Goal: Information Seeking & Learning: Learn about a topic

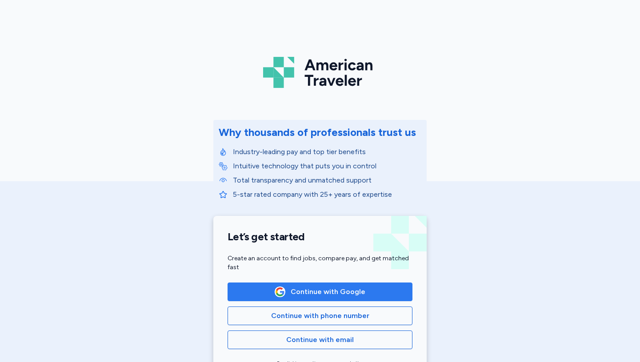
click at [332, 293] on span "Continue with Google" at bounding box center [327, 291] width 75 height 11
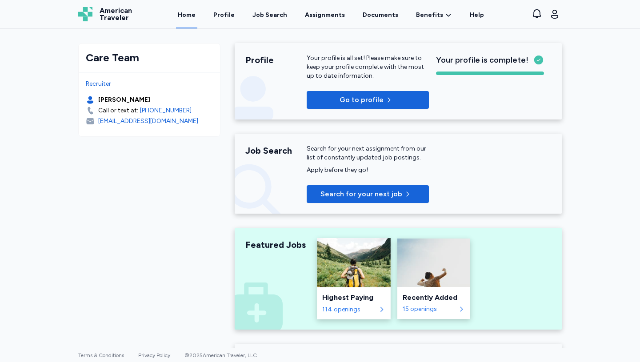
click at [350, 297] on div "Highest Paying" at bounding box center [353, 297] width 63 height 11
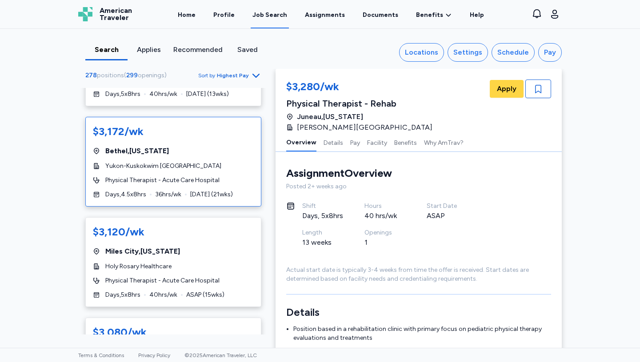
scroll to position [174, 0]
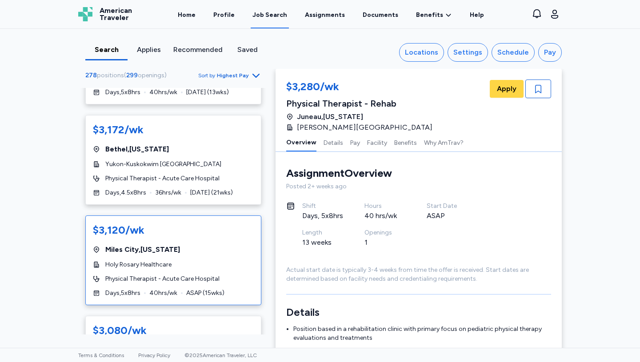
click at [209, 264] on div "Holy Rosary Healthcare" at bounding box center [173, 264] width 161 height 9
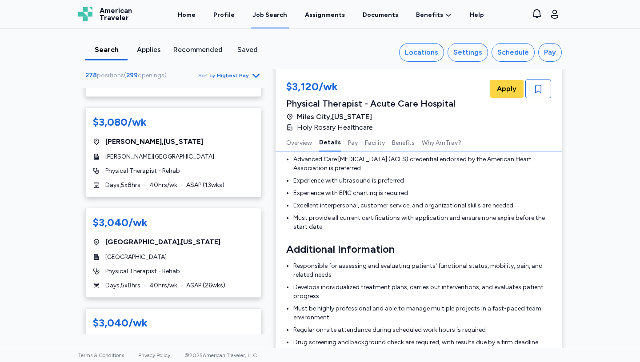
scroll to position [490, 0]
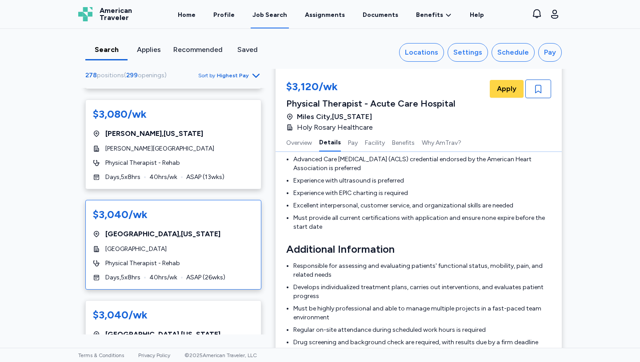
click at [223, 244] on div "$3,040/wk [GEOGRAPHIC_DATA] , [US_STATE][GEOGRAPHIC_DATA] Physical Therapist - …" at bounding box center [173, 245] width 176 height 90
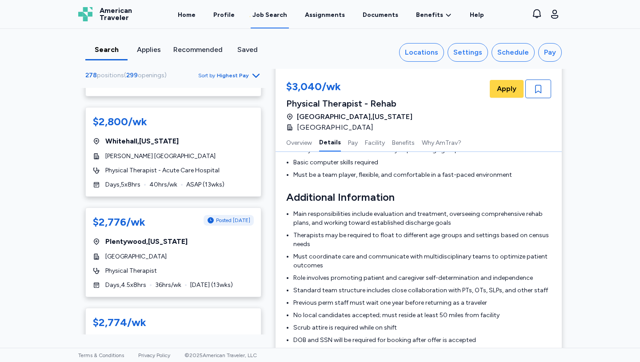
scroll to position [3478, 0]
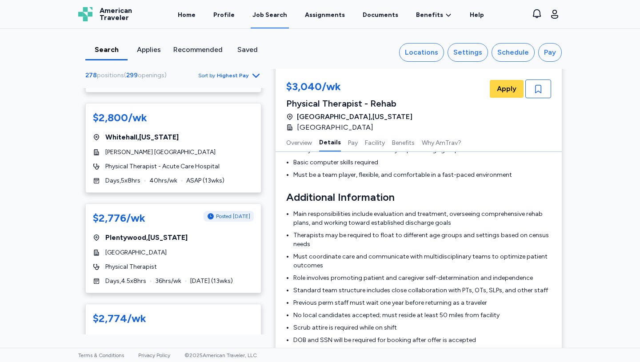
click at [210, 248] on div "[GEOGRAPHIC_DATA]" at bounding box center [173, 252] width 161 height 9
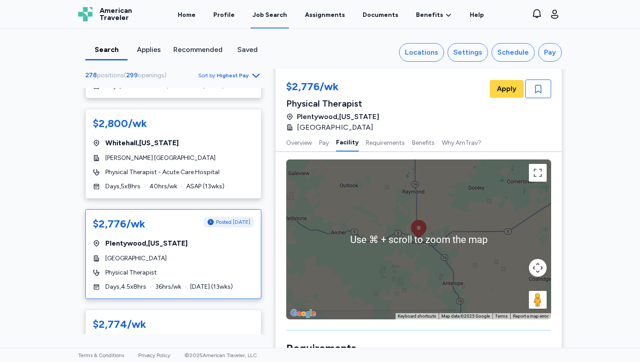
scroll to position [593, 0]
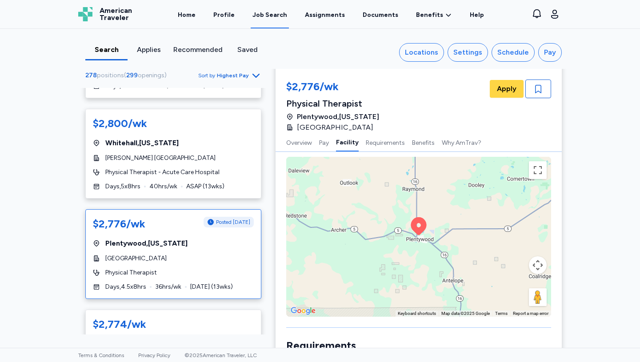
click at [412, 254] on div "To activate drag with keyboard, press Alt + Enter. Once in keyboard drag state,…" at bounding box center [418, 237] width 265 height 160
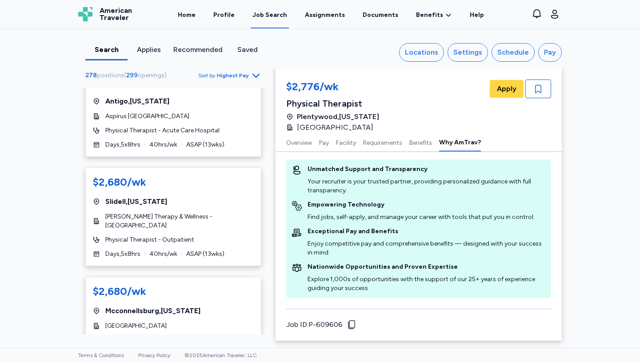
scroll to position [4837, 0]
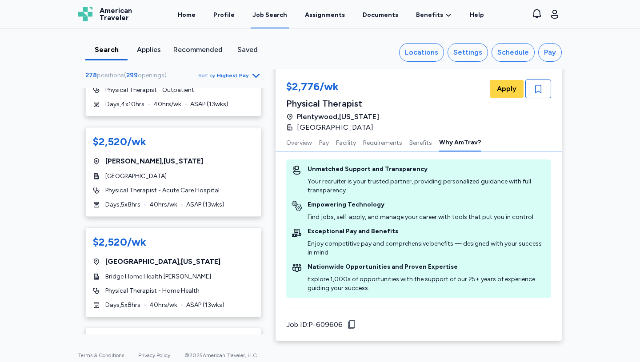
scroll to position [4966, 0]
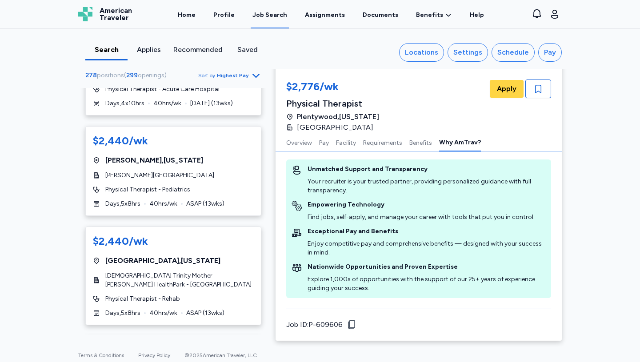
scroll to position [2551, 0]
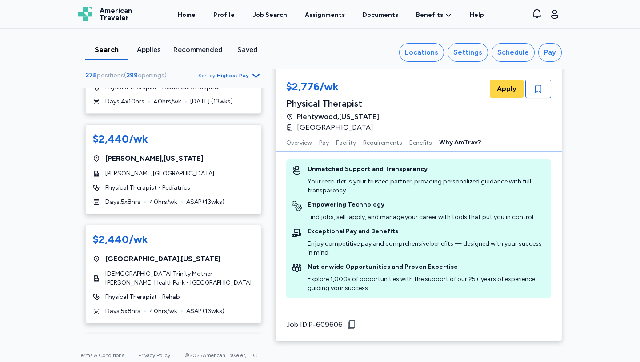
click at [270, 285] on div "278 positions ( 299 openings ) Sort by Highest Pay $2,520/wk [GEOGRAPHIC_DATA] …" at bounding box center [173, 202] width 204 height 265
click at [254, 285] on div "$2,520/wk [GEOGRAPHIC_DATA] , [US_STATE][GEOGRAPHIC_DATA] Physical Therapist - …" at bounding box center [173, 157] width 176 height 5241
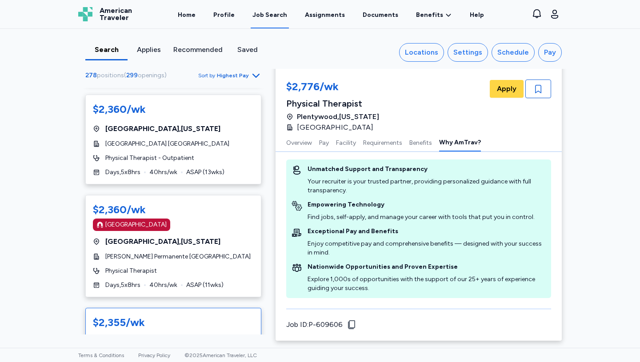
scroll to position [4934, 0]
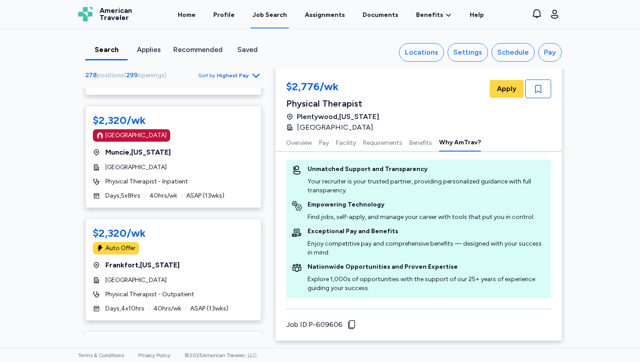
scroll to position [1136, 0]
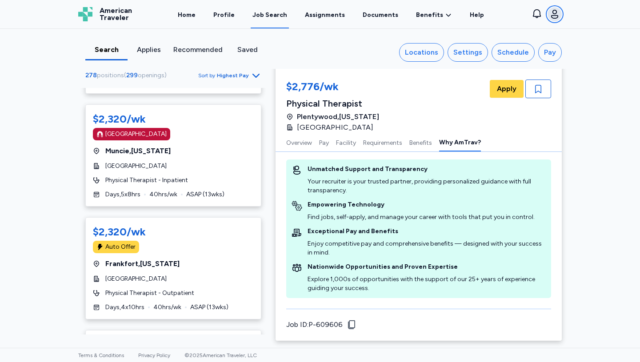
click at [553, 16] on icon "button" at bounding box center [554, 14] width 7 height 9
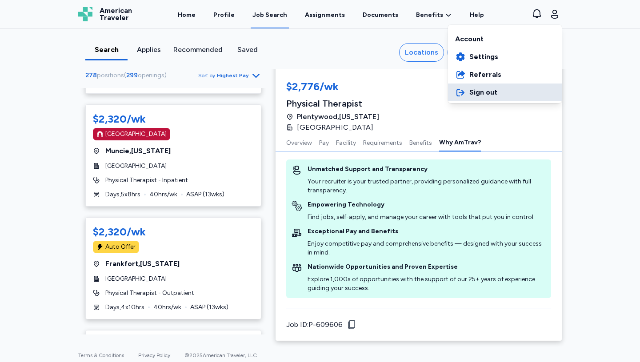
click at [492, 91] on span "Sign out" at bounding box center [483, 92] width 28 height 11
